Goal: Information Seeking & Learning: Learn about a topic

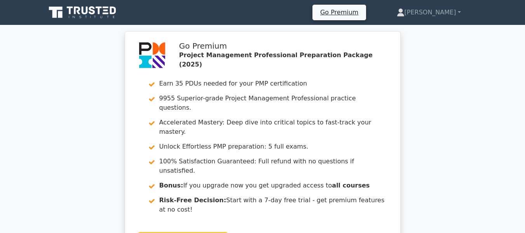
click at [468, 91] on div "Go Premium Project Management Professional Preparation Package (2025) Earn 35 P…" at bounding box center [262, 150] width 525 height 238
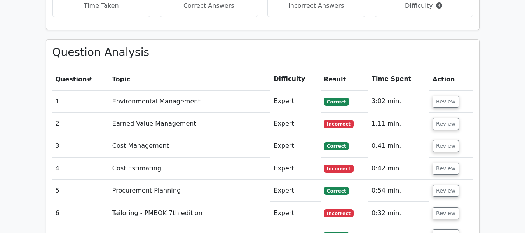
scroll to position [650, 0]
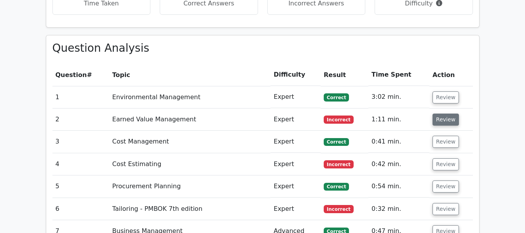
click at [448, 113] on button "Review" at bounding box center [445, 119] width 26 height 12
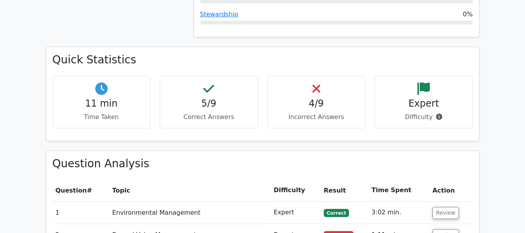
scroll to position [526, 0]
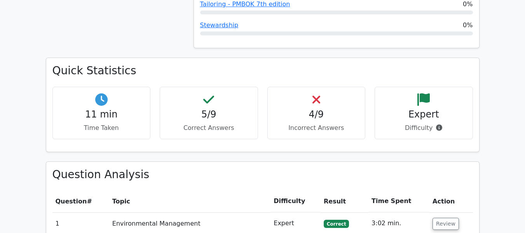
click at [491, 164] on main "Go Premium Project Management Professional Preparation Package (2025) Earn 35 P…" at bounding box center [262, 121] width 525 height 1244
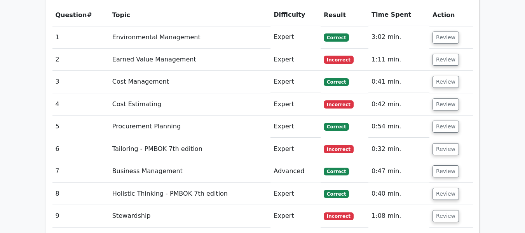
scroll to position [712, 0]
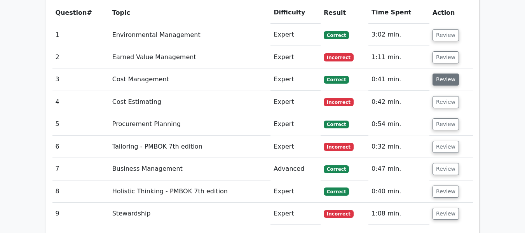
click at [442, 73] on button "Review" at bounding box center [445, 79] width 26 height 12
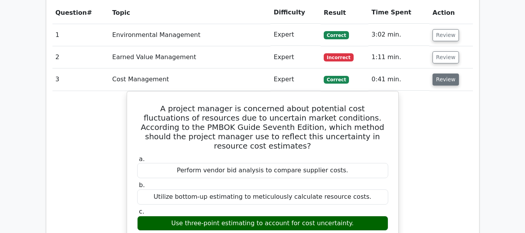
click at [442, 73] on button "Review" at bounding box center [445, 79] width 26 height 12
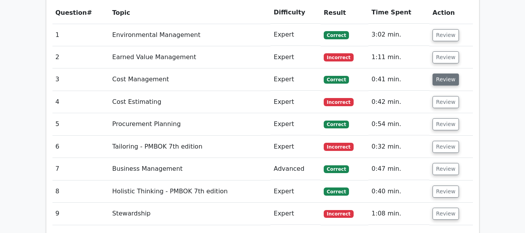
click at [442, 73] on button "Review" at bounding box center [445, 79] width 26 height 12
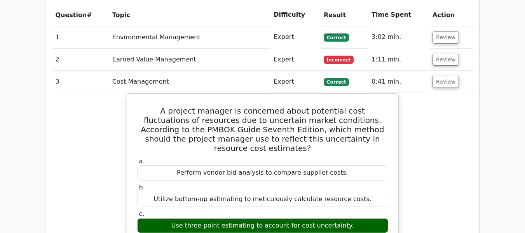
scroll to position [697, 0]
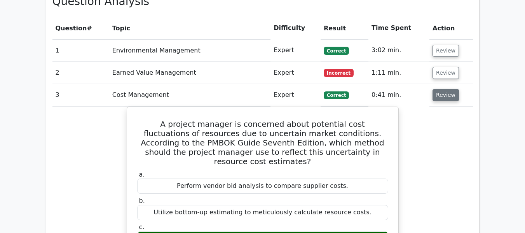
click at [445, 89] on button "Review" at bounding box center [445, 95] width 26 height 12
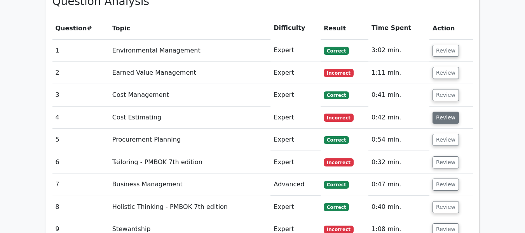
click at [441, 111] on button "Review" at bounding box center [445, 117] width 26 height 12
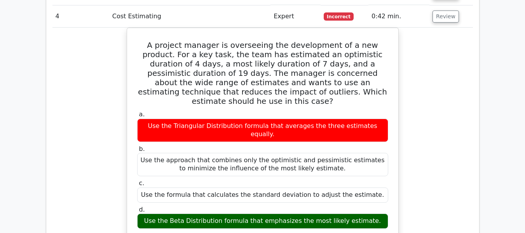
scroll to position [728, 0]
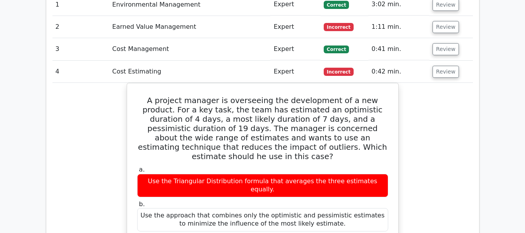
scroll to position [743, 0]
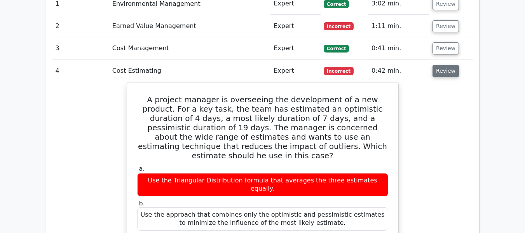
click at [450, 65] on button "Review" at bounding box center [445, 71] width 26 height 12
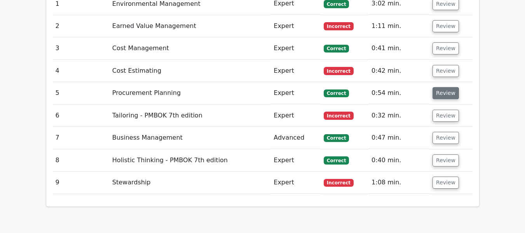
click at [444, 87] on button "Review" at bounding box center [445, 93] width 26 height 12
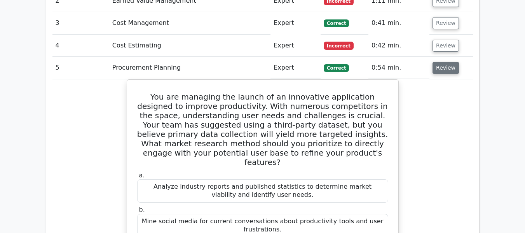
scroll to position [759, 0]
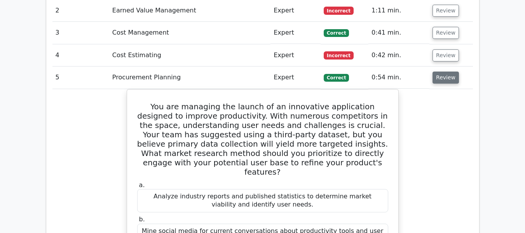
click at [443, 71] on button "Review" at bounding box center [445, 77] width 26 height 12
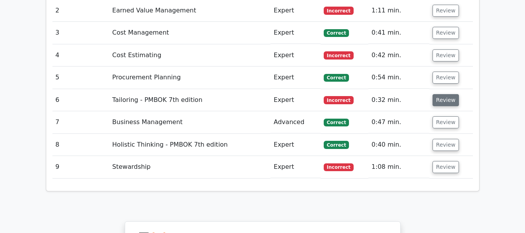
click at [443, 94] on button "Review" at bounding box center [445, 100] width 26 height 12
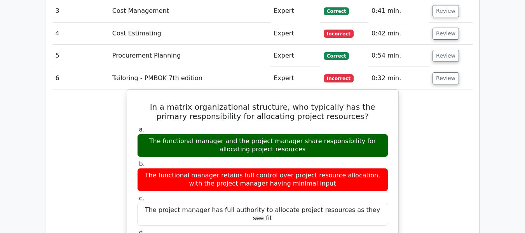
scroll to position [775, 0]
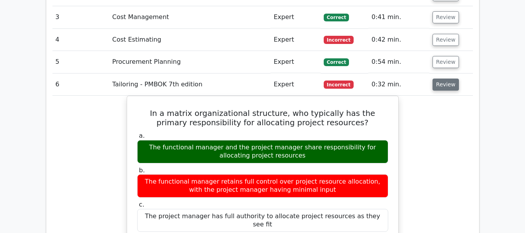
click at [438, 78] on button "Review" at bounding box center [445, 84] width 26 height 12
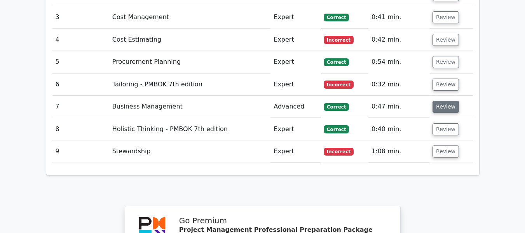
click at [439, 101] on button "Review" at bounding box center [445, 107] width 26 height 12
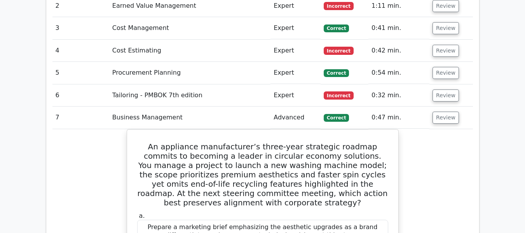
scroll to position [743, 0]
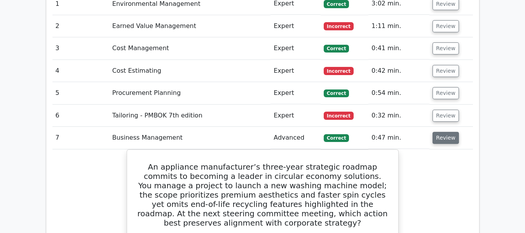
click at [438, 132] on button "Review" at bounding box center [445, 138] width 26 height 12
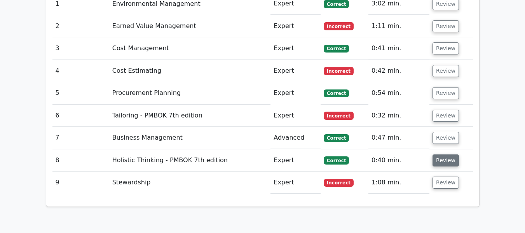
click at [439, 154] on button "Review" at bounding box center [445, 160] width 26 height 12
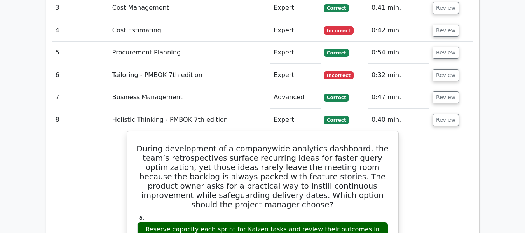
scroll to position [775, 0]
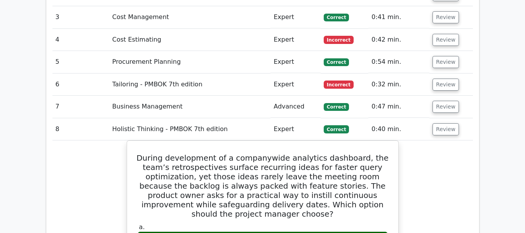
click at [439, 118] on td "Review" at bounding box center [450, 129] width 43 height 22
click at [438, 123] on button "Review" at bounding box center [445, 129] width 26 height 12
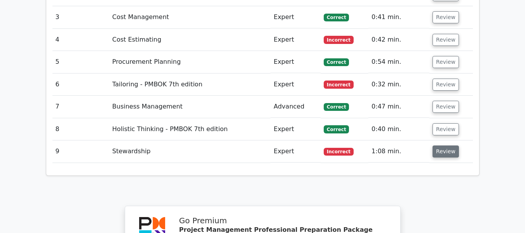
click at [438, 145] on button "Review" at bounding box center [445, 151] width 26 height 12
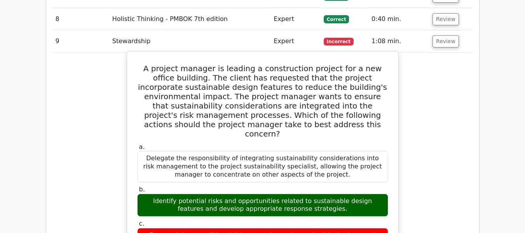
scroll to position [883, 0]
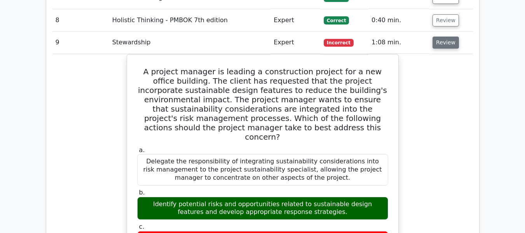
click at [439, 36] on button "Review" at bounding box center [445, 42] width 26 height 12
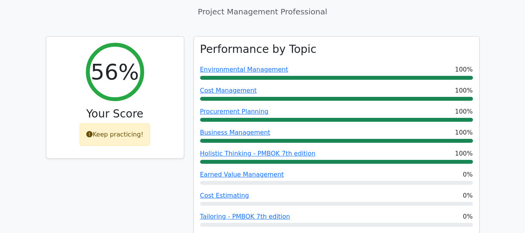
scroll to position [284, 0]
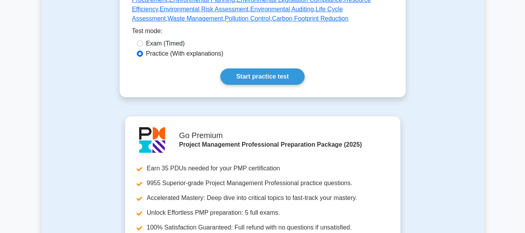
scroll to position [466, 0]
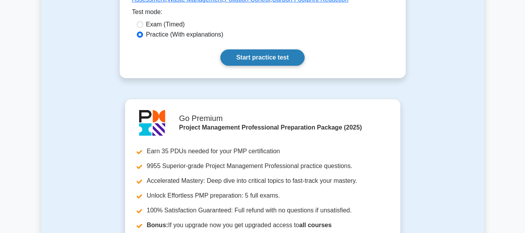
click at [267, 49] on link "Start practice test" at bounding box center [262, 57] width 84 height 16
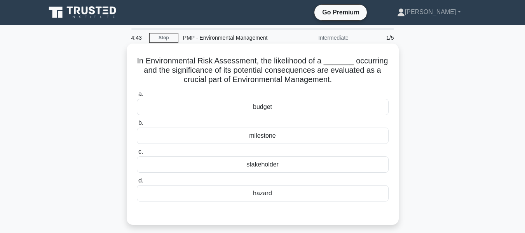
click at [265, 193] on div "hazard" at bounding box center [263, 193] width 252 height 16
click at [137, 183] on input "d. hazard" at bounding box center [137, 180] width 0 height 5
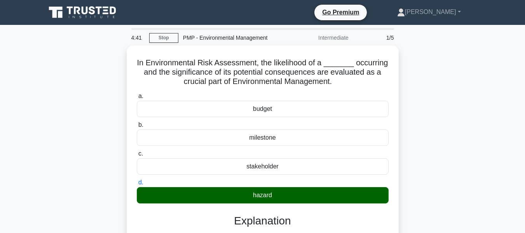
click at [438, 123] on div "In Environmental Risk Assessment, the likelihood of a _______ occurring and the…" at bounding box center [262, 227] width 443 height 365
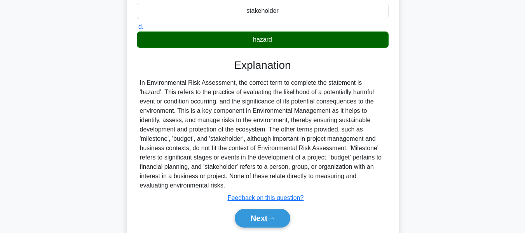
scroll to position [171, 0]
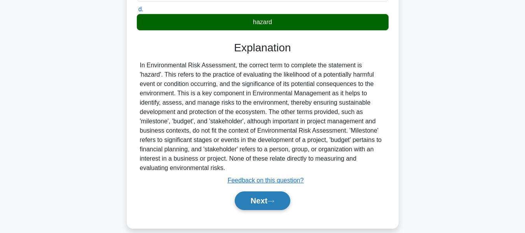
click at [271, 194] on button "Next" at bounding box center [262, 200] width 56 height 19
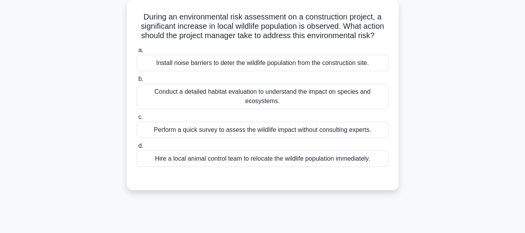
scroll to position [47, 0]
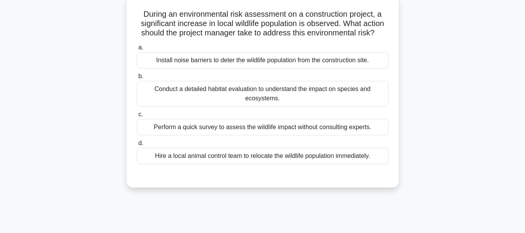
click at [281, 93] on div "Conduct a detailed habitat evaluation to understand the impact on species and e…" at bounding box center [263, 94] width 252 height 26
click at [137, 79] on input "b. Conduct a detailed habitat evaluation to understand the impact on species an…" at bounding box center [137, 76] width 0 height 5
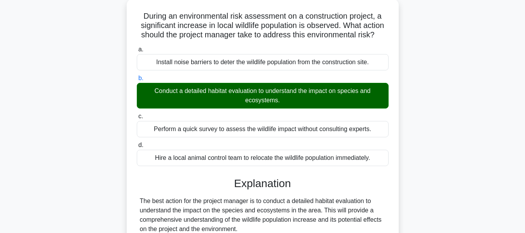
click at [435, 111] on div "During an environmental risk assessment on a construction project, a significan…" at bounding box center [262, 200] width 443 height 402
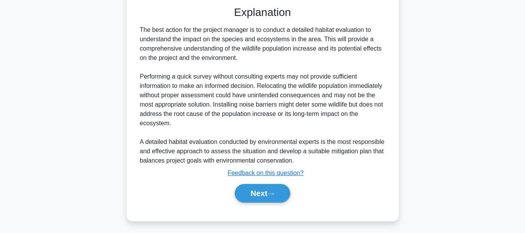
scroll to position [219, 0]
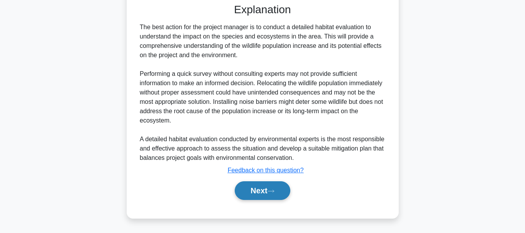
click at [261, 185] on button "Next" at bounding box center [262, 190] width 56 height 19
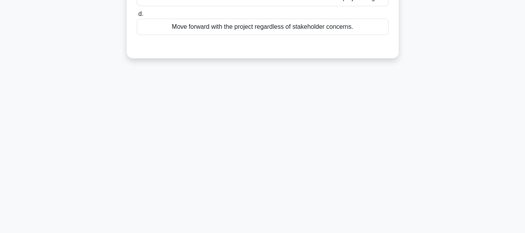
scroll to position [187, 0]
click at [456, 92] on div "4:07 Stop PMP - Environmental Management Intermediate 3/5 You're managing an ur…" at bounding box center [262, 35] width 443 height 388
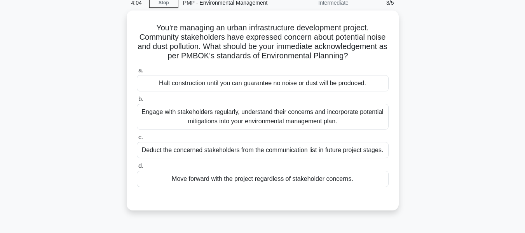
scroll to position [47, 0]
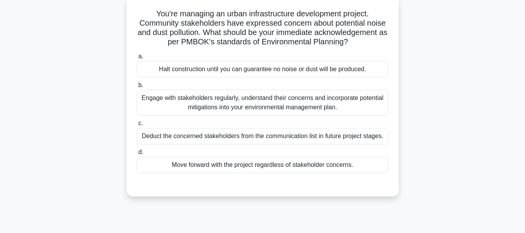
click at [180, 103] on div "Engage with stakeholders regularly, understand their concerns and incorporate p…" at bounding box center [263, 103] width 252 height 26
click at [137, 88] on input "b. Engage with stakeholders regularly, understand their concerns and incorporat…" at bounding box center [137, 85] width 0 height 5
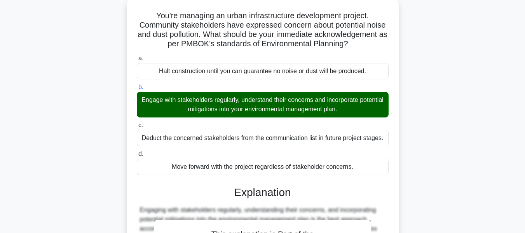
click at [449, 109] on div "You're managing an urban infrastructure development project. Community stakehol…" at bounding box center [262, 180] width 443 height 365
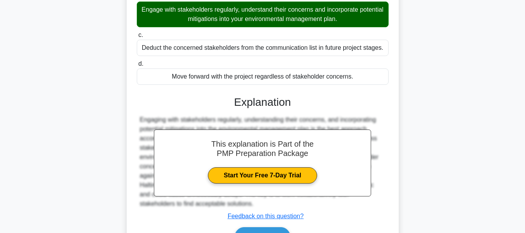
scroll to position [187, 0]
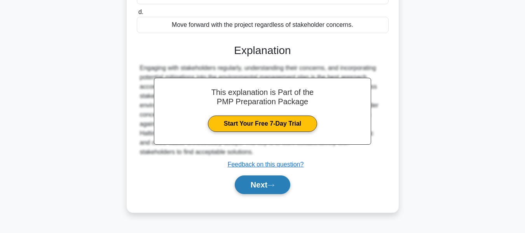
click at [250, 182] on button "Next" at bounding box center [262, 184] width 56 height 19
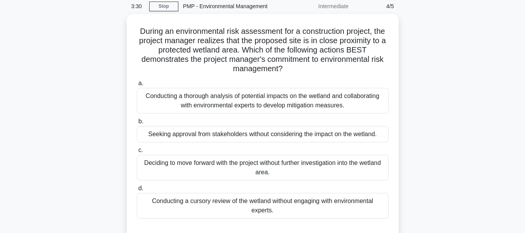
scroll to position [47, 0]
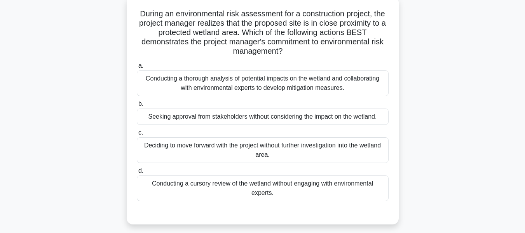
click at [257, 87] on div "Conducting a thorough analysis of potential impacts on the wetland and collabor…" at bounding box center [263, 83] width 252 height 26
click at [137, 68] on input "a. Conducting a thorough analysis of potential impacts on the wetland and colla…" at bounding box center [137, 65] width 0 height 5
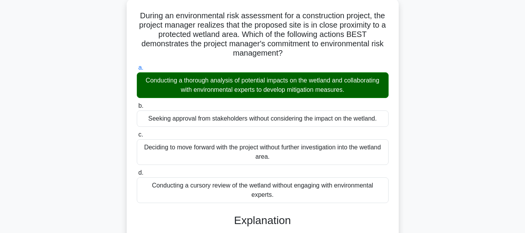
click at [415, 137] on div "During an environmental risk assessment for a construction project, the project…" at bounding box center [262, 213] width 443 height 430
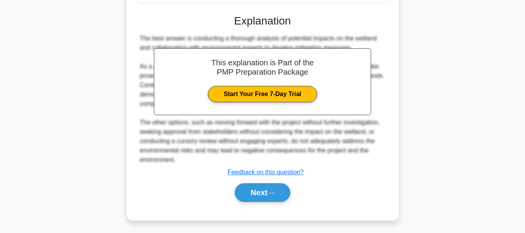
scroll to position [247, 0]
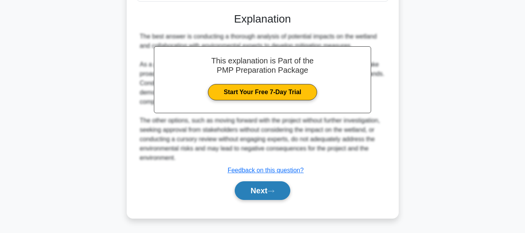
click at [257, 187] on button "Next" at bounding box center [262, 190] width 56 height 19
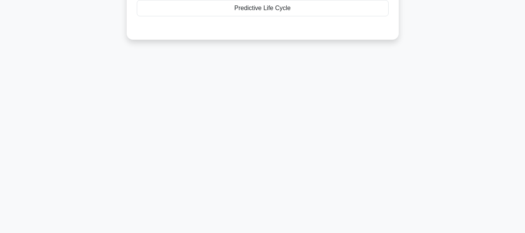
scroll to position [187, 0]
click at [424, 124] on div "3:01 Stop PMP - Environmental Management Intermediate 5/5 In Amanda's project, …" at bounding box center [262, 35] width 443 height 388
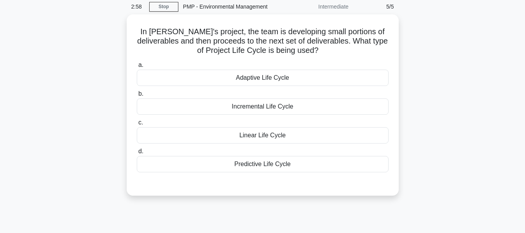
scroll to position [47, 0]
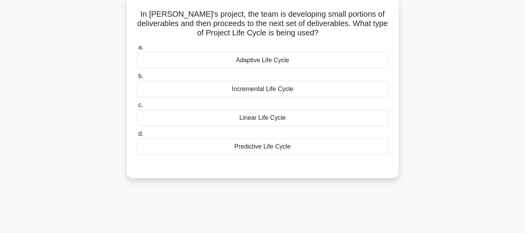
click at [246, 60] on div "Adaptive Life Cycle" at bounding box center [263, 60] width 252 height 16
click at [137, 50] on input "a. Adaptive Life Cycle" at bounding box center [137, 47] width 0 height 5
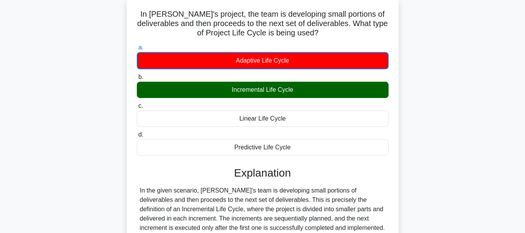
click at [137, 75] on input "b. Incremental Life Cycle" at bounding box center [137, 77] width 0 height 5
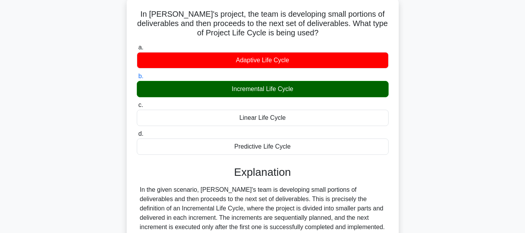
click at [137, 102] on input "c. Linear Life Cycle" at bounding box center [137, 104] width 0 height 5
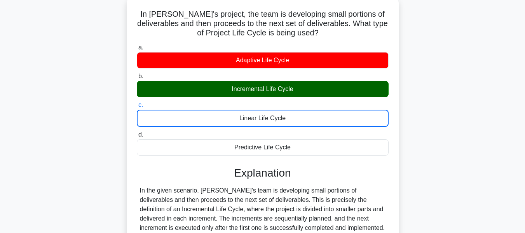
click at [137, 132] on input "d. Predictive Life Cycle" at bounding box center [137, 134] width 0 height 5
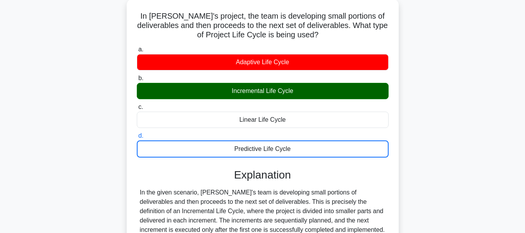
click at [436, 136] on div "In Amanda's project, the team is developing small portions of deliverables and …" at bounding box center [262, 172] width 443 height 347
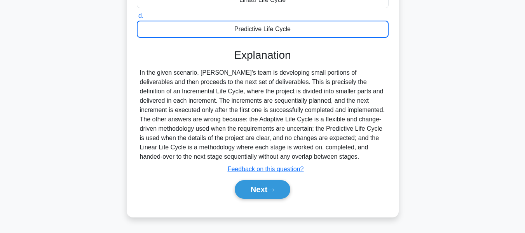
scroll to position [187, 0]
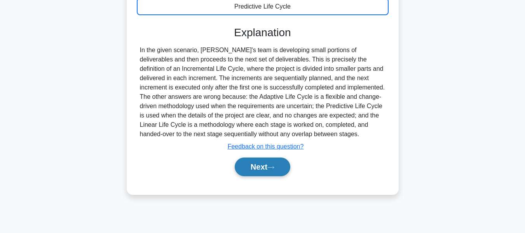
click at [275, 165] on button "Next" at bounding box center [262, 166] width 56 height 19
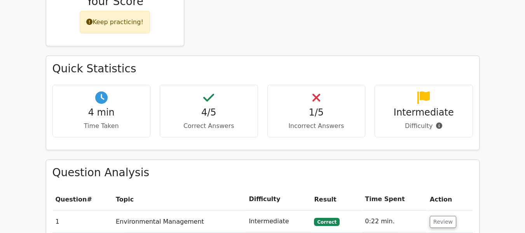
scroll to position [450, 0]
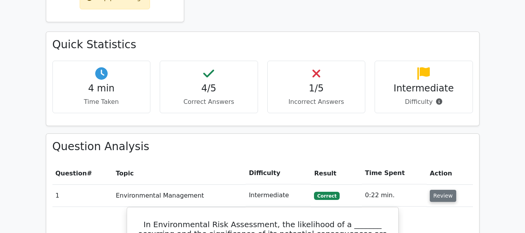
click at [439, 189] on button "Review" at bounding box center [442, 195] width 26 height 12
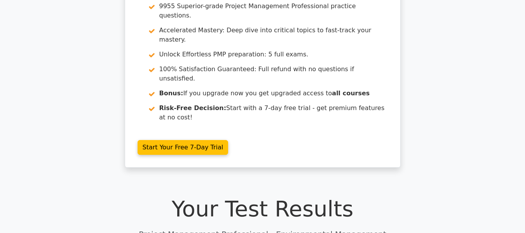
scroll to position [0, 0]
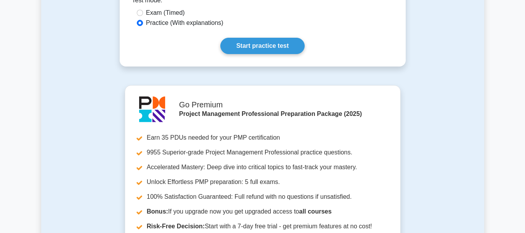
scroll to position [431, 0]
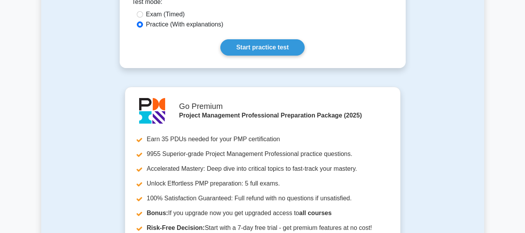
drag, startPoint x: 526, startPoint y: 47, endPoint x: 519, endPoint y: 150, distance: 103.5
click at [519, 150] on html "Go Premium [PERSON_NAME]" at bounding box center [262, 29] width 525 height 921
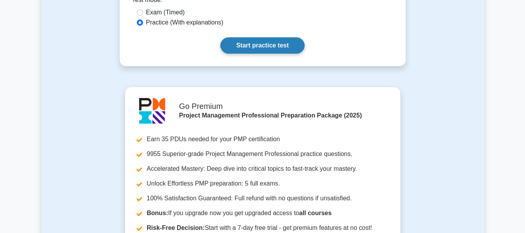
click at [253, 37] on link "Start practice test" at bounding box center [262, 45] width 84 height 16
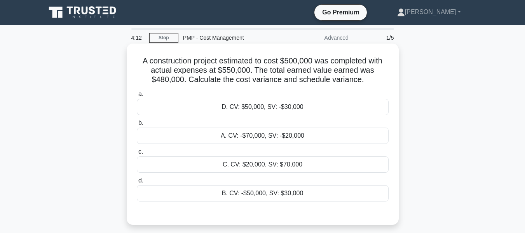
click at [257, 133] on div "A. CV: -$70,000, SV: -$20,000" at bounding box center [263, 135] width 252 height 16
click at [137, 125] on input "b. A. CV: -$70,000, SV: -$20,000" at bounding box center [137, 122] width 0 height 5
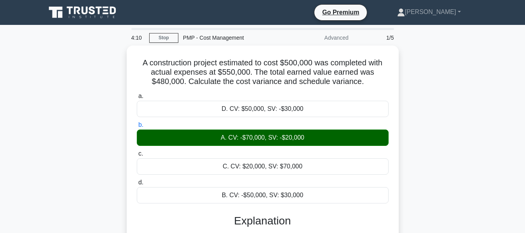
click at [472, 149] on div "A construction project estimated to cost $500,000 was completed with actual exp…" at bounding box center [262, 222] width 443 height 355
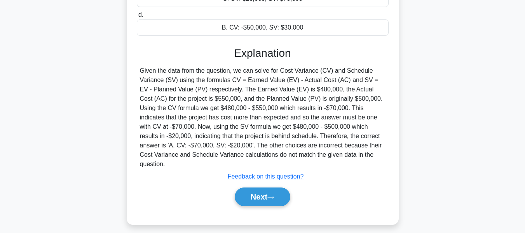
scroll to position [186, 0]
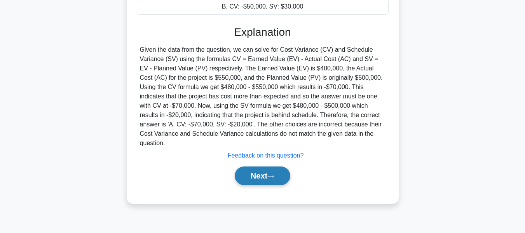
click at [264, 166] on button "Next" at bounding box center [262, 175] width 56 height 19
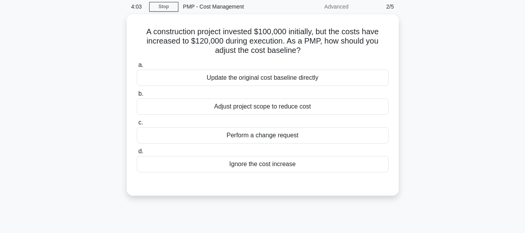
scroll to position [47, 0]
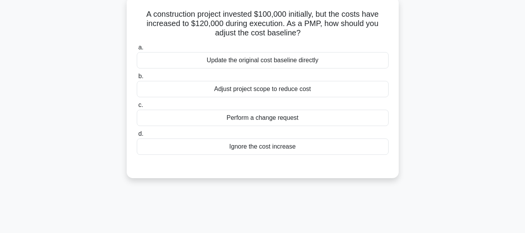
click at [254, 120] on div "Perform a change request" at bounding box center [263, 117] width 252 height 16
click at [137, 108] on input "c. Perform a change request" at bounding box center [137, 104] width 0 height 5
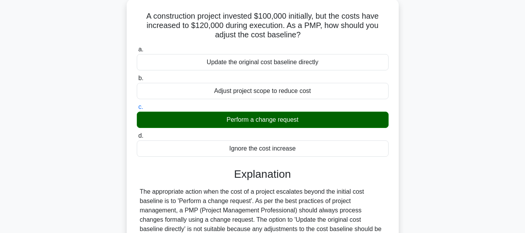
click at [428, 134] on div "A construction project invested $100,000 initially, but the costs have increase…" at bounding box center [262, 176] width 443 height 355
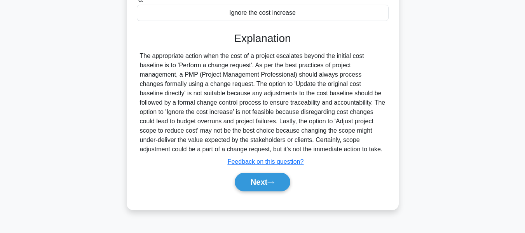
scroll to position [187, 0]
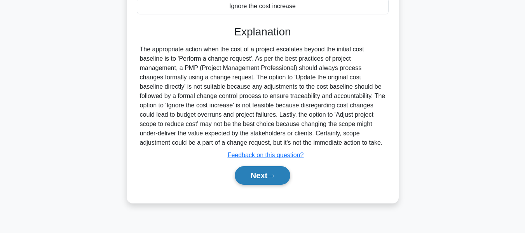
click at [257, 175] on button "Next" at bounding box center [262, 175] width 56 height 19
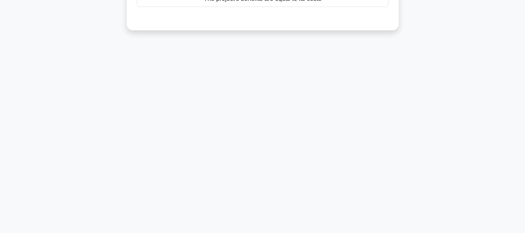
click at [451, 105] on div "3:33 Stop PMP - Cost Management Advanced 3/5 In a Cost-Benefit Analysis, what d…" at bounding box center [262, 35] width 443 height 388
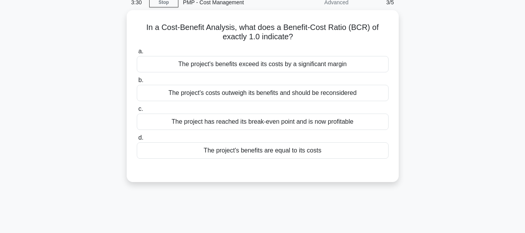
scroll to position [47, 0]
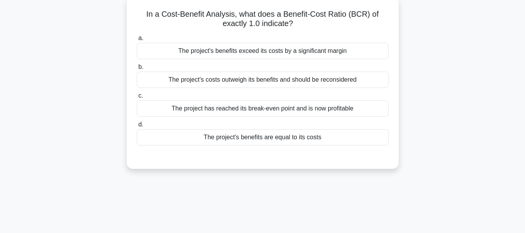
click at [247, 137] on div "The project's benefits are equal to its costs" at bounding box center [263, 137] width 252 height 16
click at [137, 127] on input "d. The project's benefits are equal to its costs" at bounding box center [137, 124] width 0 height 5
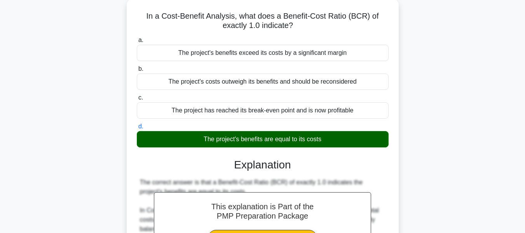
click at [493, 99] on main "3:15 Stop PMP - Cost Management Advanced 3/5 In a Cost-Benefit Analysis, what d…" at bounding box center [262, 228] width 525 height 500
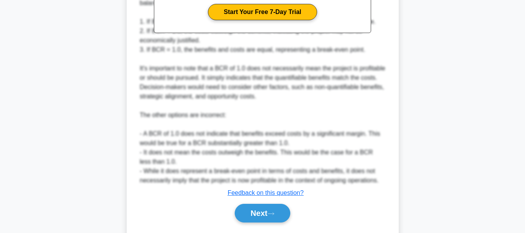
scroll to position [293, 0]
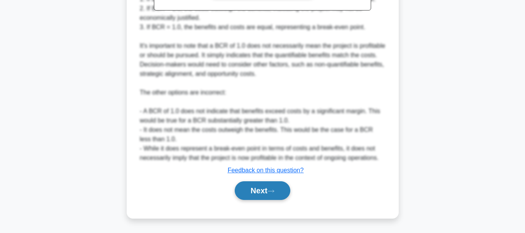
click at [271, 187] on button "Next" at bounding box center [262, 190] width 56 height 19
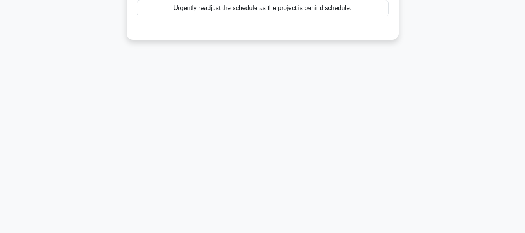
click at [432, 89] on div "3:11 Stop PMP - Cost Management Advanced 4/5 In the context of project manageme…" at bounding box center [262, 35] width 443 height 388
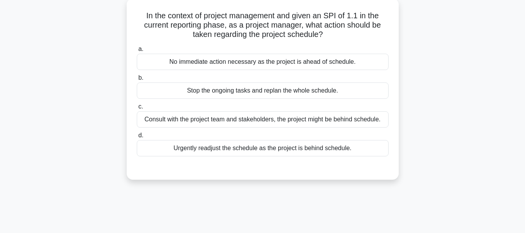
scroll to position [31, 0]
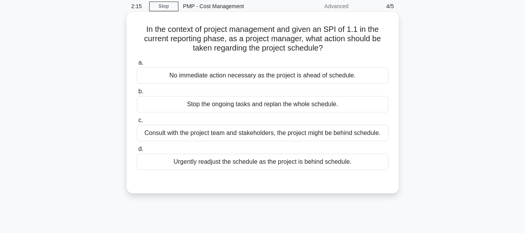
click at [241, 76] on div "No immediate action necessary as the project is ahead of schedule." at bounding box center [263, 75] width 252 height 16
click at [137, 65] on input "a. No immediate action necessary as the project is ahead of schedule." at bounding box center [137, 62] width 0 height 5
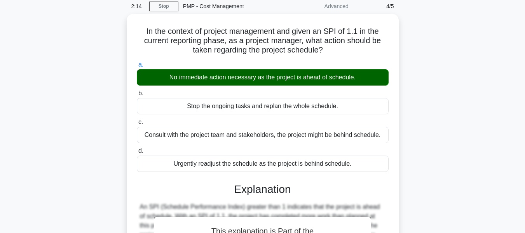
click at [442, 149] on div "In the context of project management and given an SPI of 1.1 in the current rep…" at bounding box center [262, 187] width 443 height 346
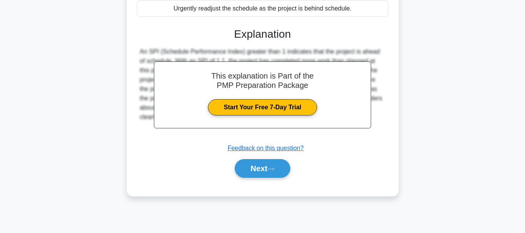
scroll to position [187, 0]
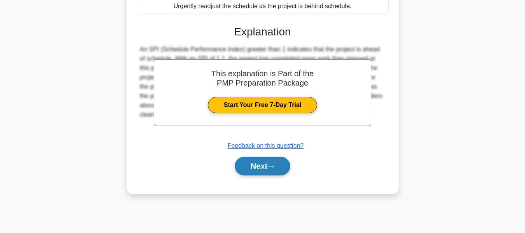
click at [252, 163] on button "Next" at bounding box center [262, 165] width 56 height 19
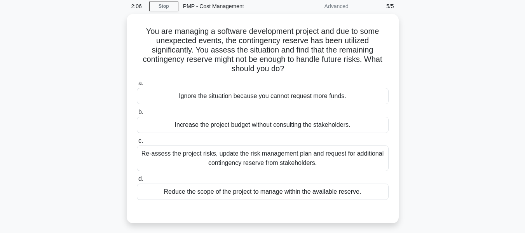
scroll to position [47, 0]
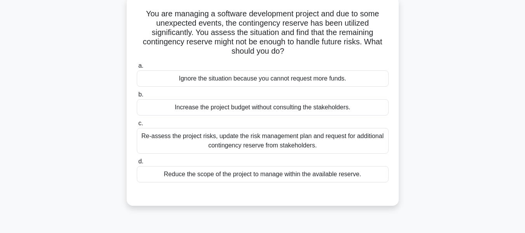
click at [186, 139] on div "Re-assess the project risks, update the risk management plan and request for ad…" at bounding box center [263, 141] width 252 height 26
click at [137, 126] on input "c. Re-assess the project risks, update the risk management plan and request for…" at bounding box center [137, 123] width 0 height 5
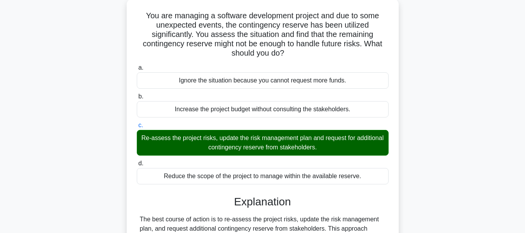
click at [455, 121] on div "You are managing a software development project and due to some unexpected even…" at bounding box center [262, 213] width 443 height 430
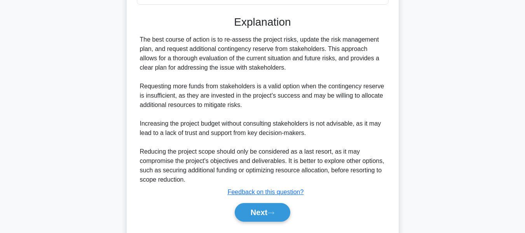
scroll to position [247, 0]
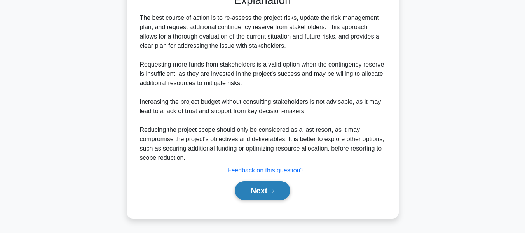
click at [260, 184] on button "Next" at bounding box center [262, 190] width 56 height 19
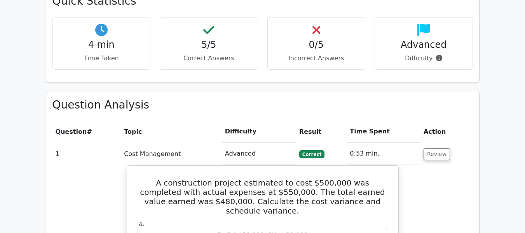
scroll to position [515, 0]
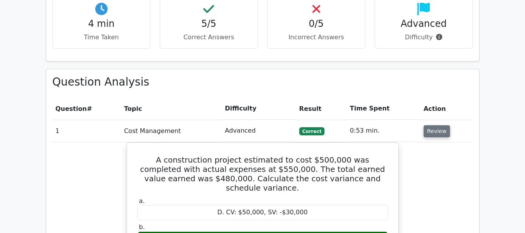
click at [436, 125] on button "Review" at bounding box center [436, 131] width 26 height 12
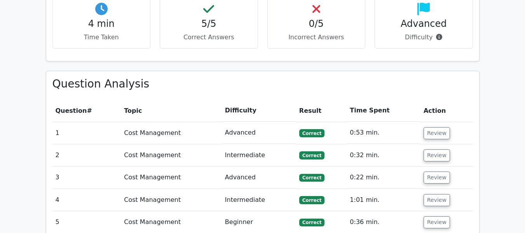
scroll to position [0, 0]
